Goal: Information Seeking & Learning: Learn about a topic

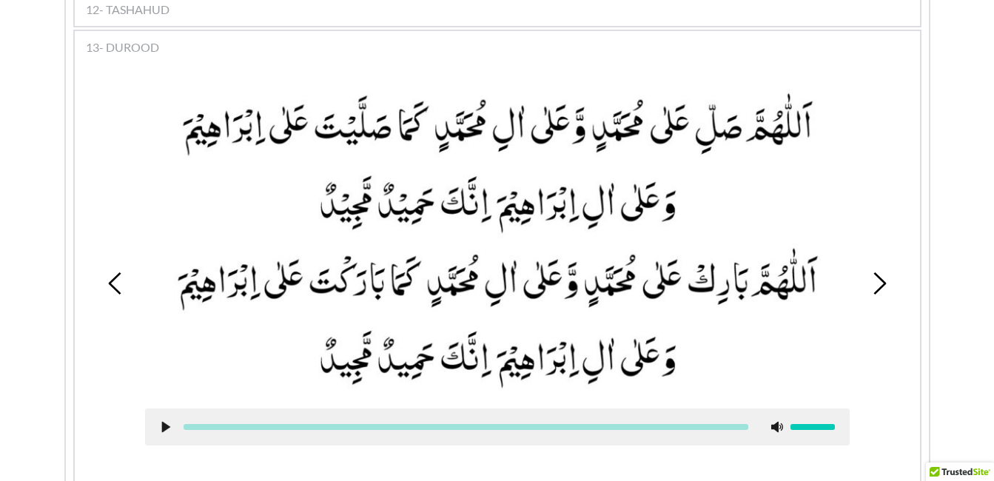
scroll to position [1313, 0]
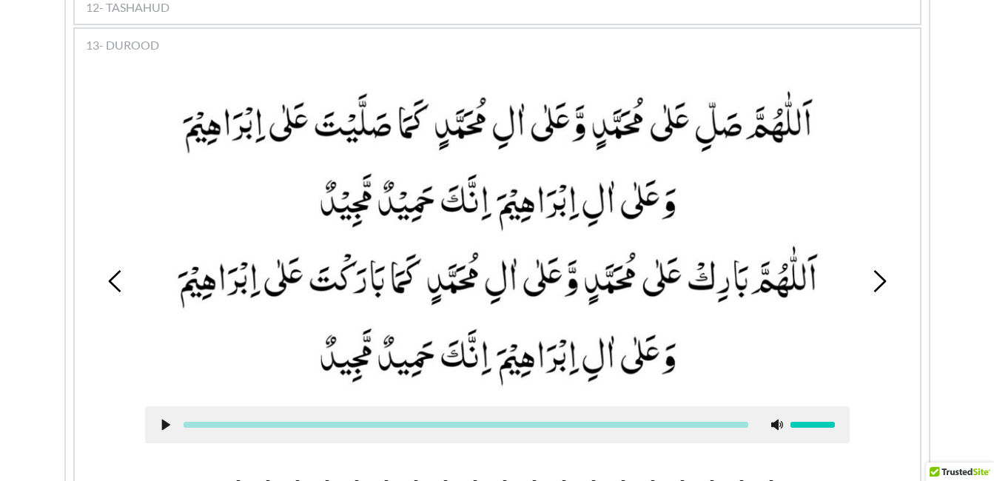
click at [166, 420] on use at bounding box center [165, 425] width 8 height 11
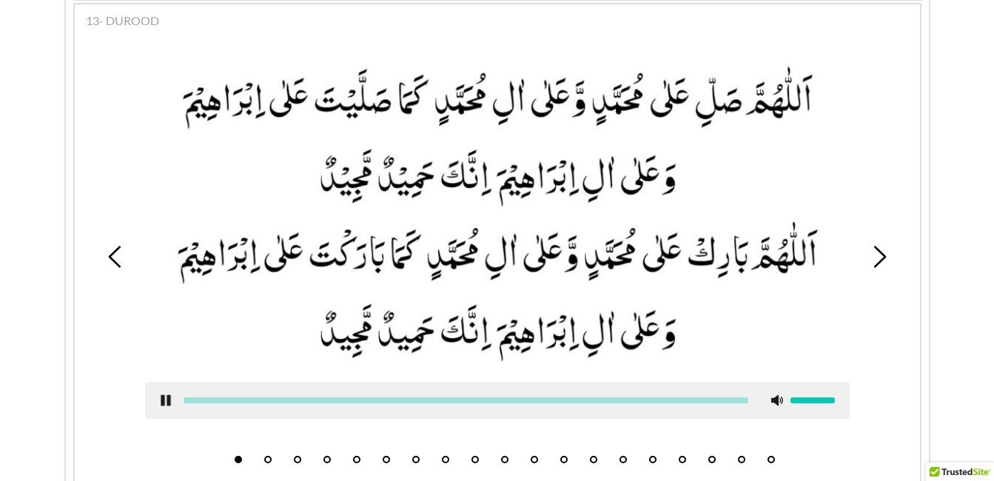
scroll to position [1343, 0]
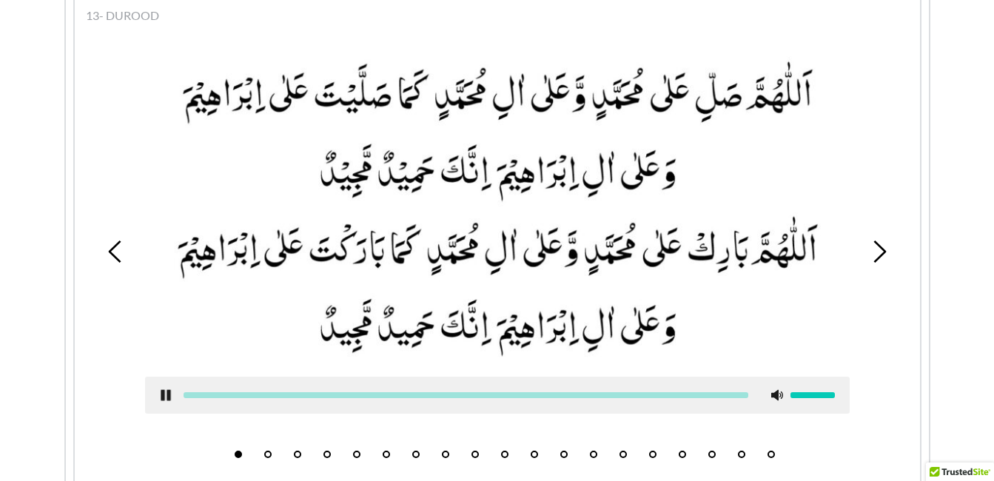
click at [162, 390] on use at bounding box center [166, 395] width 10 height 11
click at [162, 390] on use at bounding box center [165, 395] width 8 height 11
click at [165, 389] on icon at bounding box center [166, 395] width 12 height 12
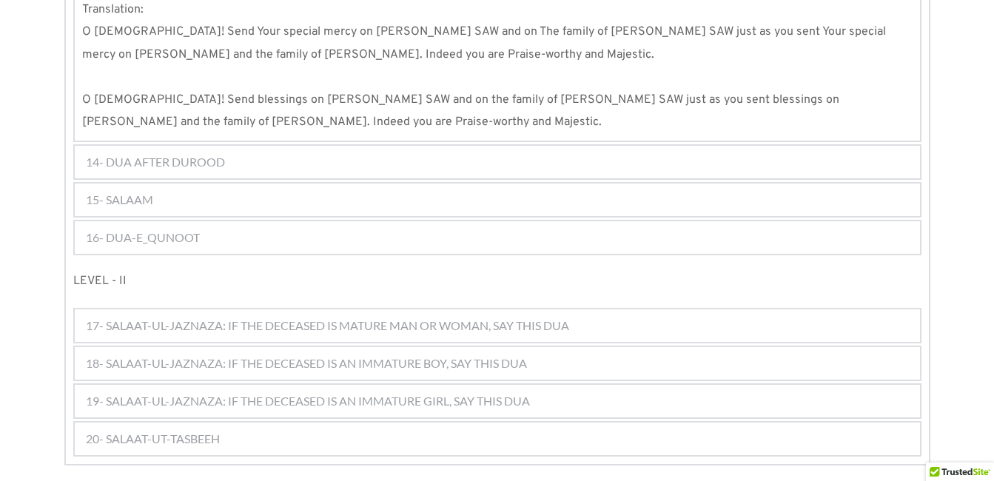
scroll to position [1898, 0]
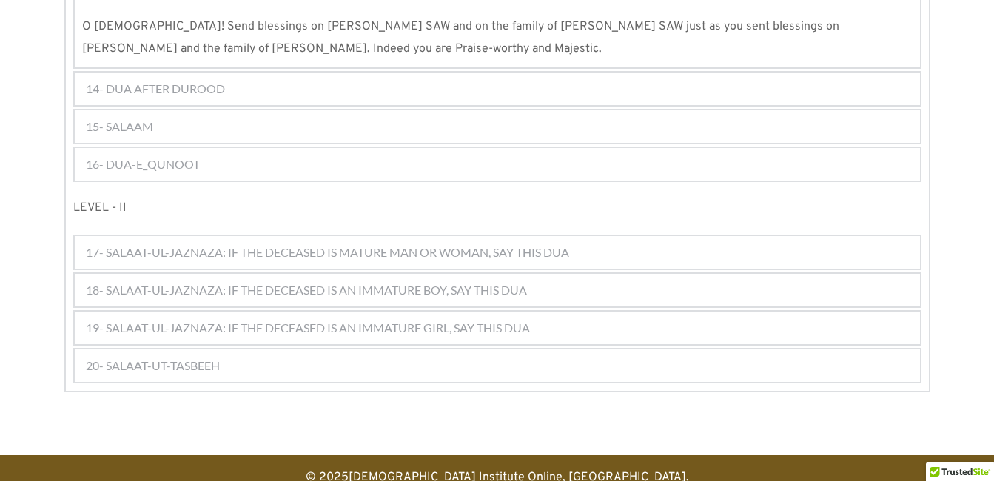
click at [154, 155] on span "16- DUA-E_QUNOOT" at bounding box center [143, 164] width 114 height 18
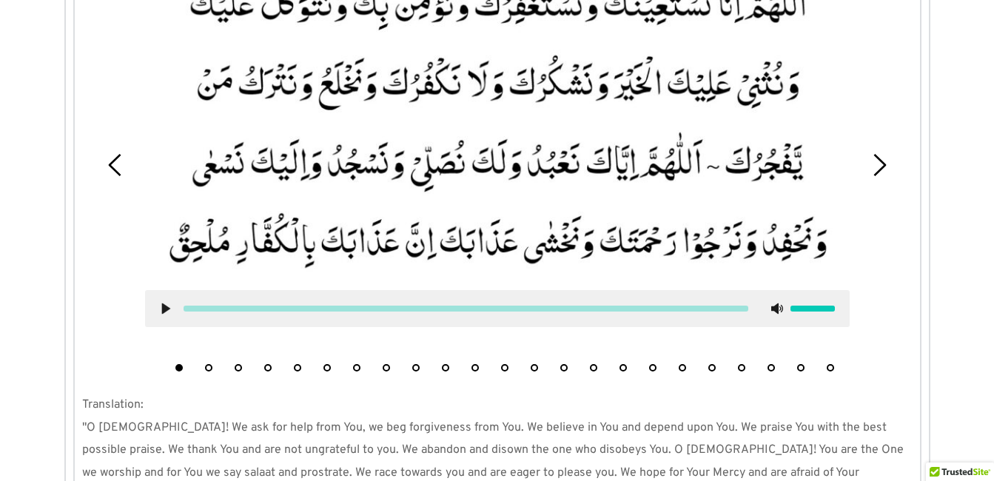
scroll to position [1432, 0]
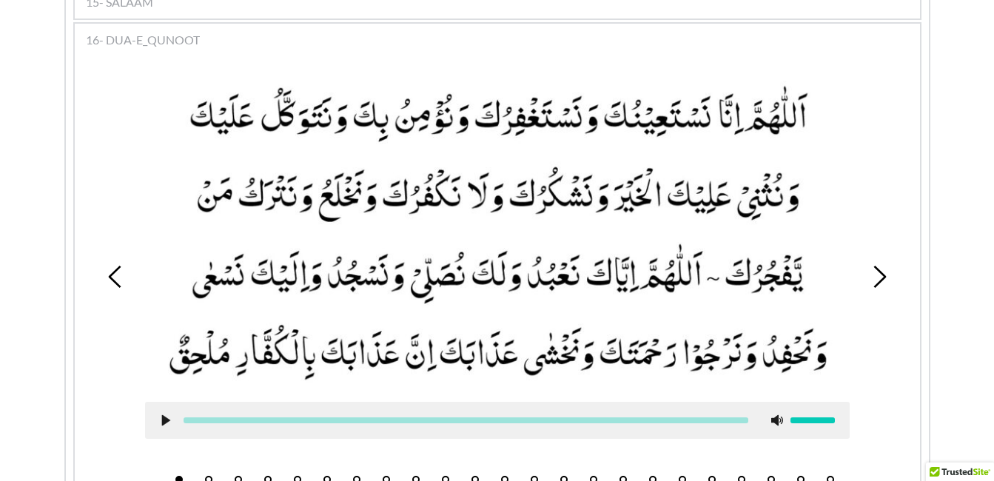
click at [207, 476] on button "2" at bounding box center [208, 479] width 7 height 7
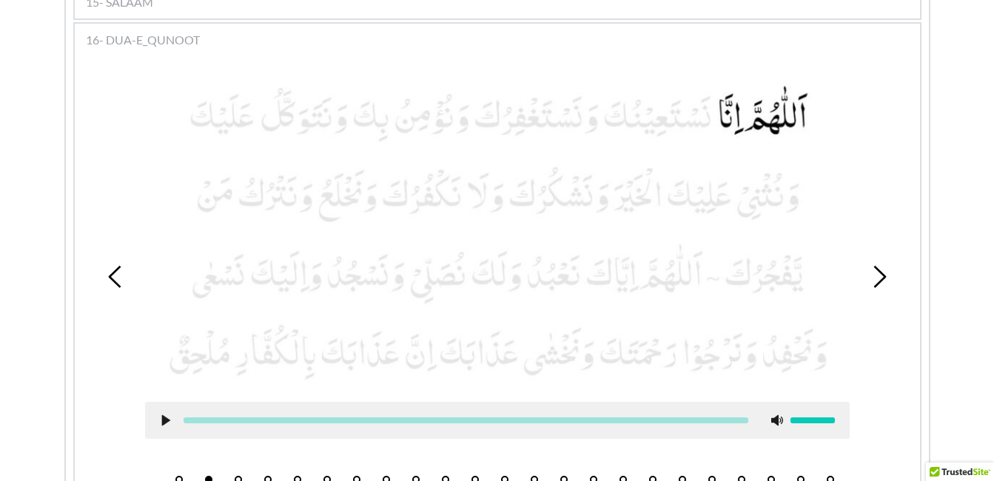
click at [160, 415] on icon at bounding box center [166, 421] width 12 height 12
click at [238, 476] on button "3" at bounding box center [238, 479] width 7 height 7
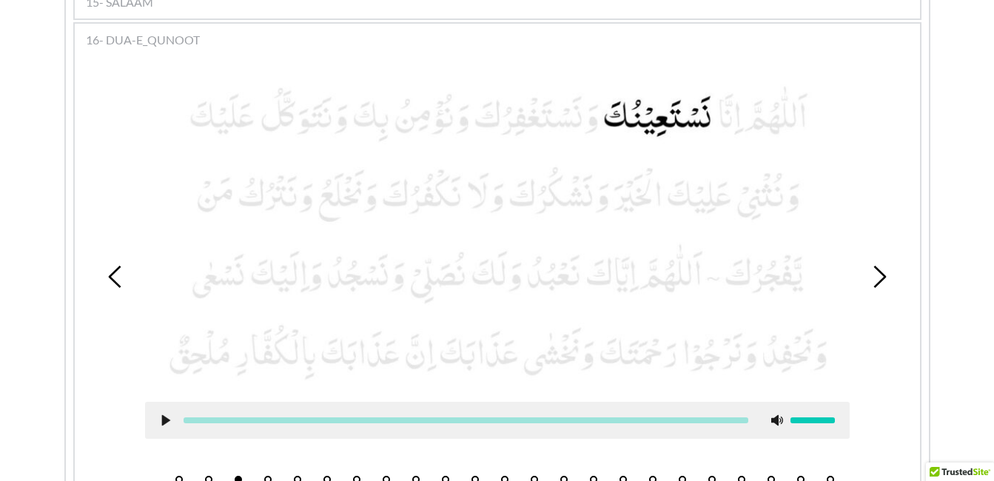
click at [161, 415] on icon at bounding box center [166, 421] width 12 height 12
click at [161, 415] on use at bounding box center [166, 420] width 10 height 11
click at [264, 469] on li "4" at bounding box center [268, 476] width 15 height 15
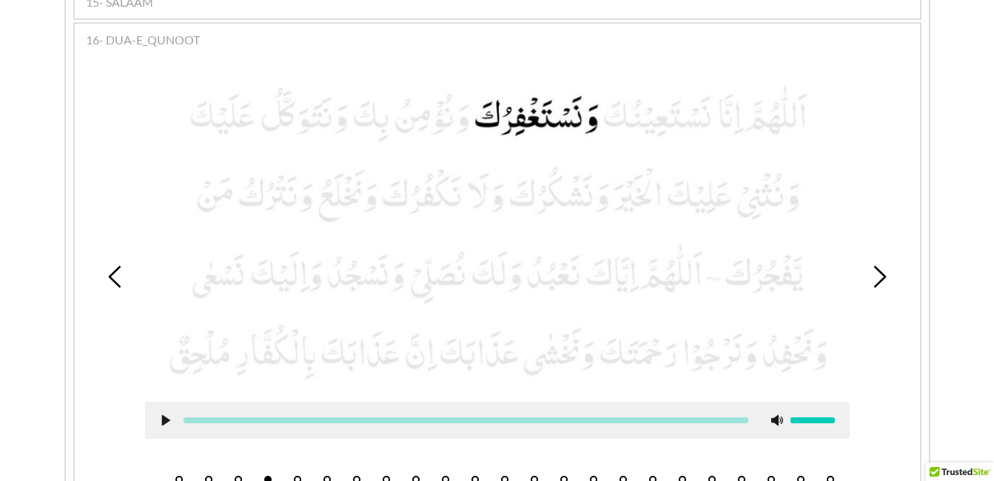
click at [164, 415] on icon at bounding box center [166, 421] width 12 height 12
click at [164, 415] on use at bounding box center [166, 420] width 10 height 11
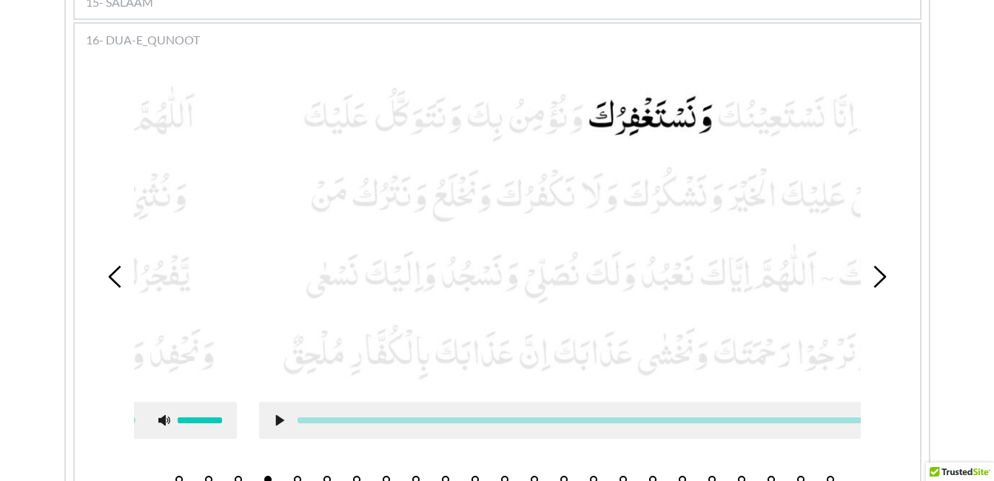
drag, startPoint x: 164, startPoint y: 395, endPoint x: 278, endPoint y: 417, distance: 116.2
click at [278, 417] on div at bounding box center [611, 420] width 705 height 37
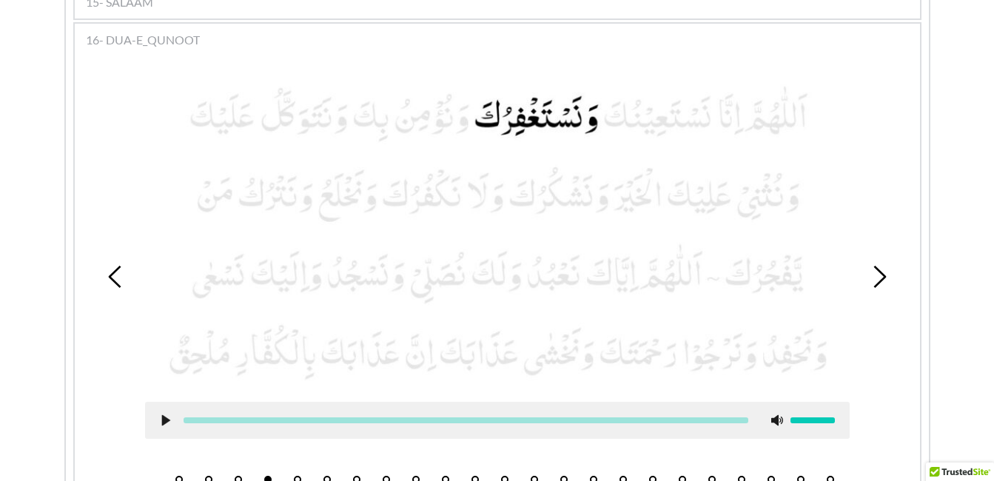
click at [298, 476] on button "5" at bounding box center [297, 479] width 7 height 7
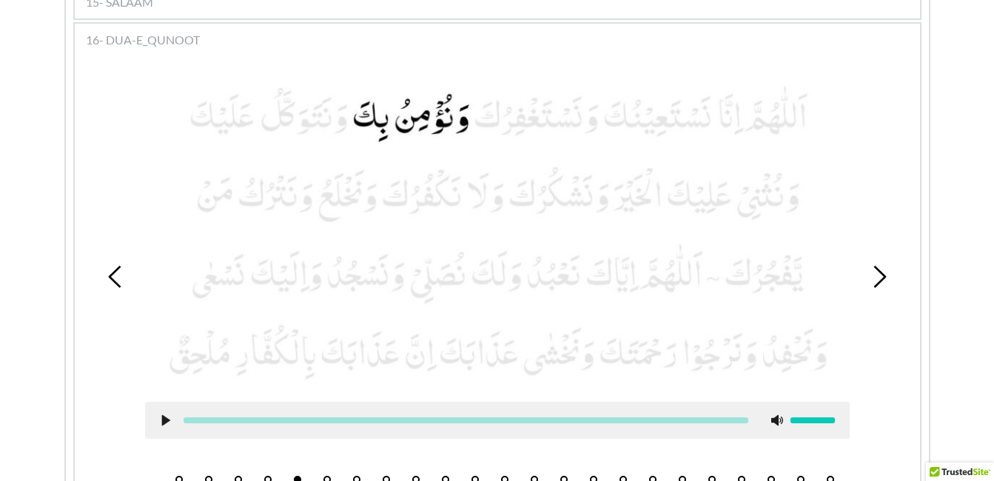
click at [169, 415] on icon at bounding box center [166, 421] width 12 height 12
click at [164, 415] on use at bounding box center [166, 420] width 10 height 11
click at [331, 469] on li "6" at bounding box center [327, 476] width 15 height 15
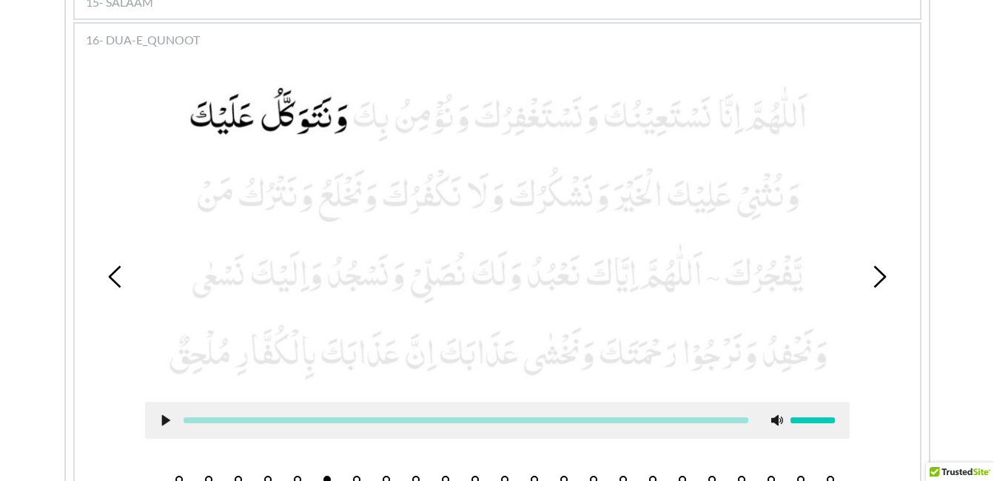
click at [167, 402] on div at bounding box center [497, 420] width 705 height 37
click at [167, 415] on icon at bounding box center [166, 421] width 12 height 12
click at [170, 415] on use at bounding box center [166, 420] width 10 height 11
